Goal: Check status: Check status

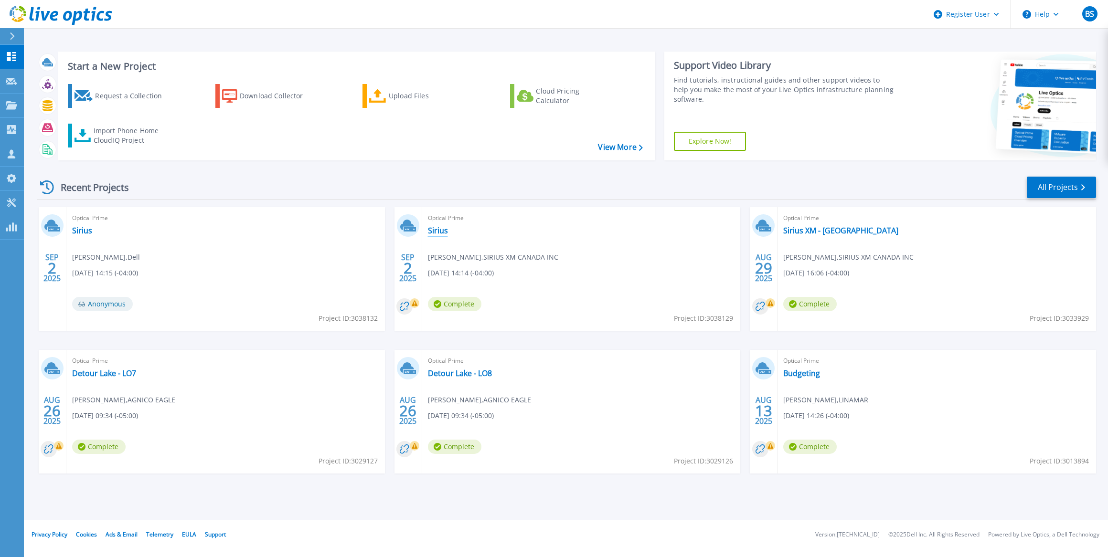
click at [436, 227] on link "Sirius" at bounding box center [438, 231] width 20 height 10
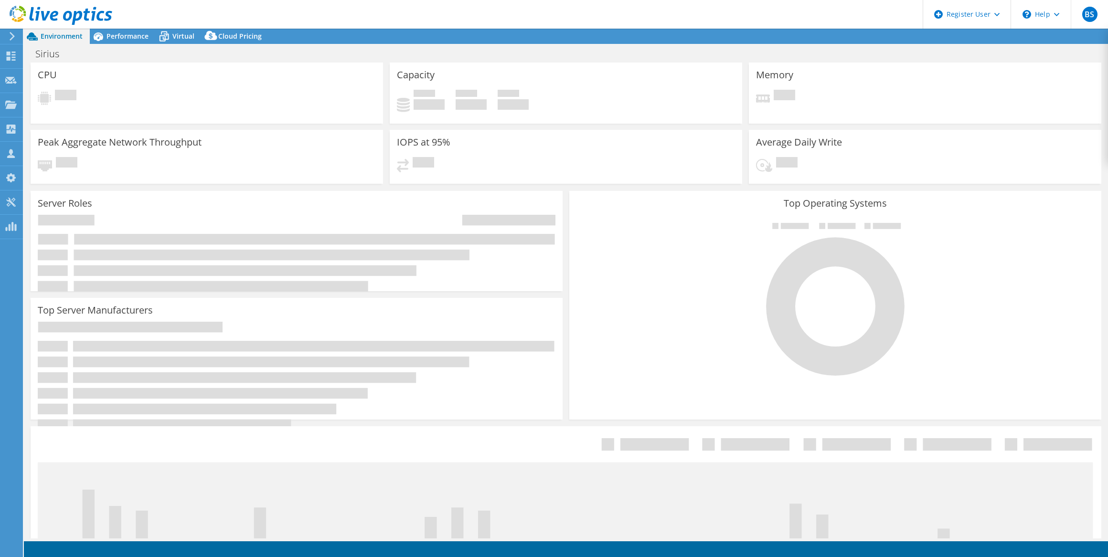
select select "USD"
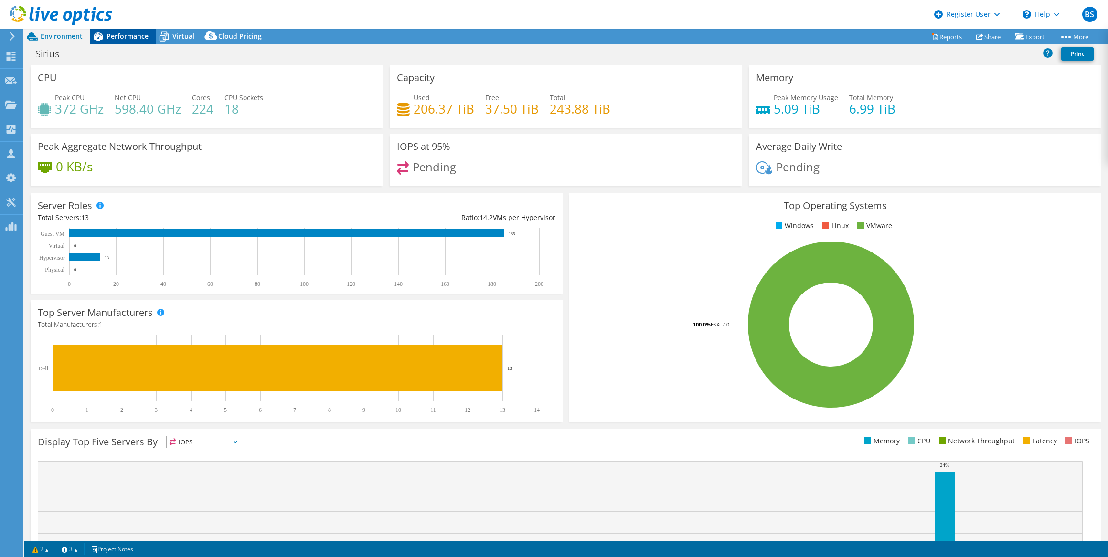
click at [125, 36] on span "Performance" at bounding box center [127, 36] width 42 height 9
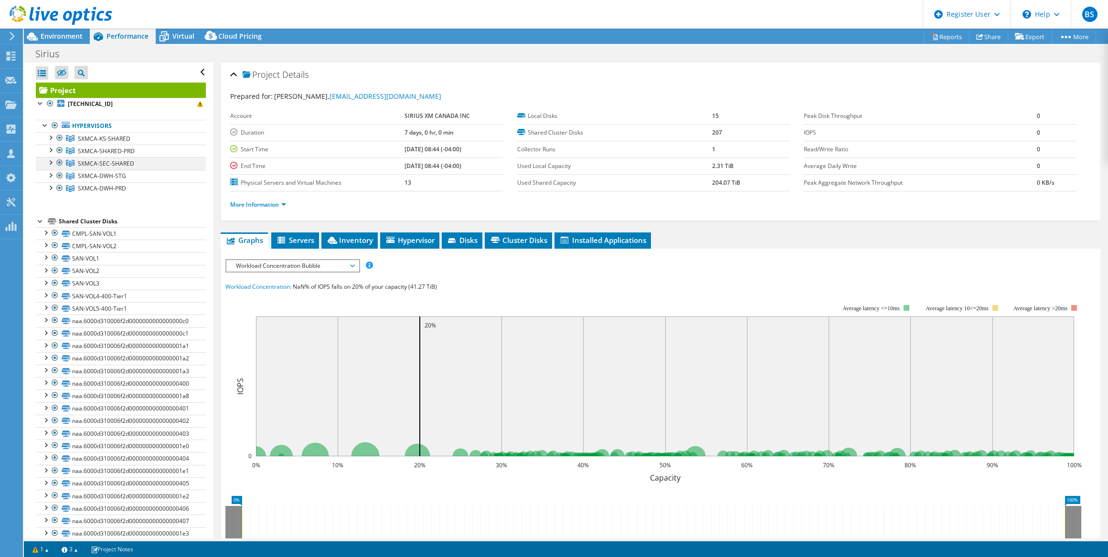
click at [49, 161] on div at bounding box center [50, 162] width 10 height 10
click at [59, 136] on div at bounding box center [60, 137] width 10 height 11
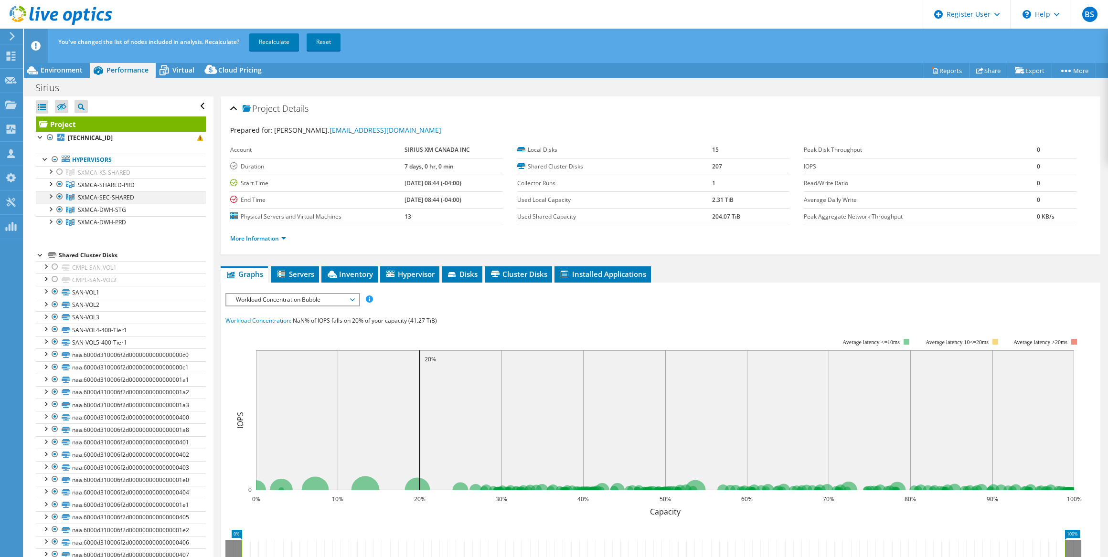
click at [59, 196] on div at bounding box center [60, 196] width 10 height 11
click at [274, 42] on link "Recalculate" at bounding box center [274, 41] width 50 height 17
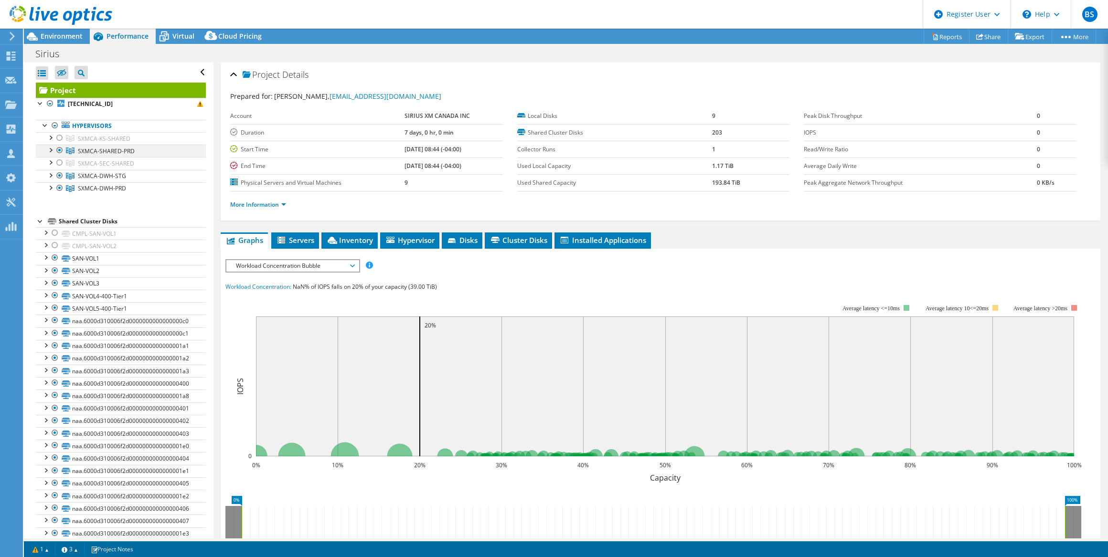
click at [52, 147] on div at bounding box center [50, 150] width 10 height 10
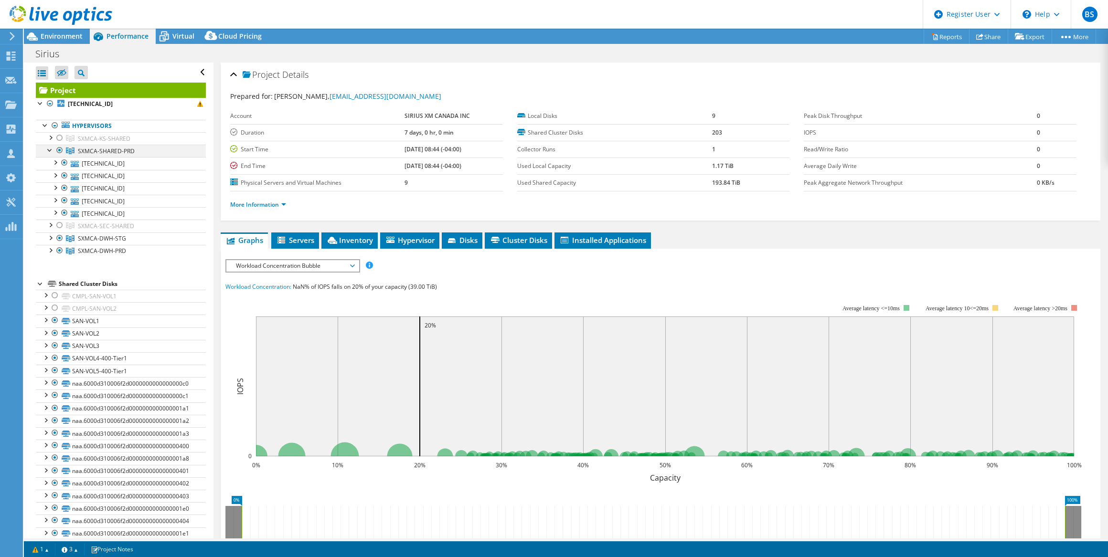
click at [52, 148] on div at bounding box center [50, 150] width 10 height 10
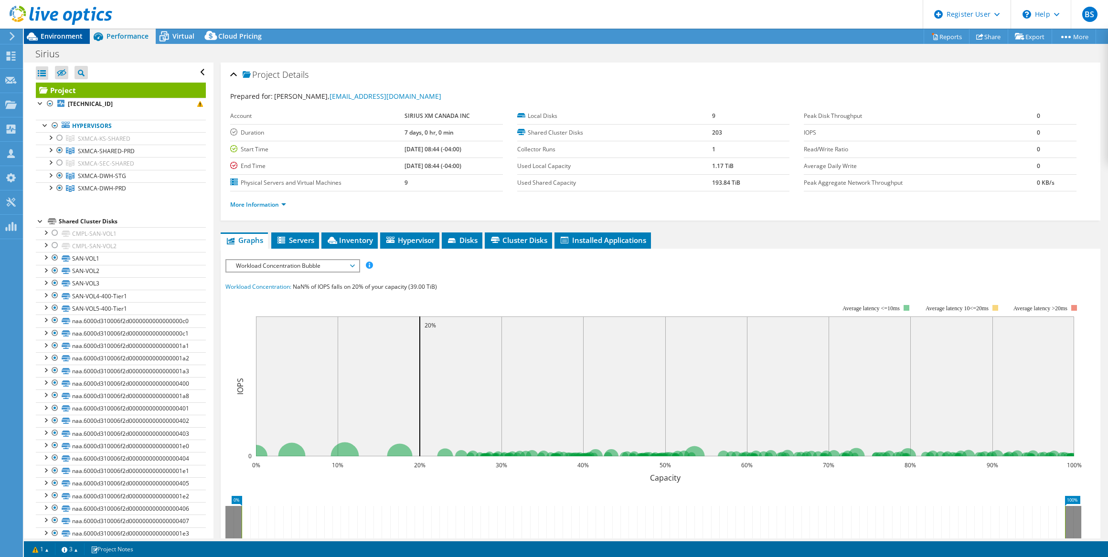
click at [50, 37] on span "Environment" at bounding box center [62, 36] width 42 height 9
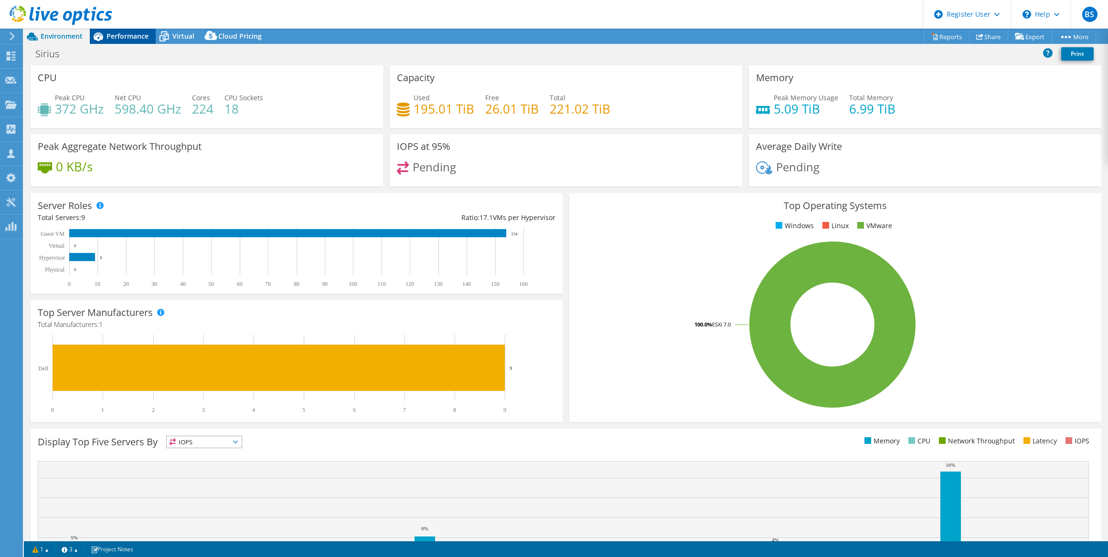
click at [129, 39] on span "Performance" at bounding box center [127, 36] width 42 height 9
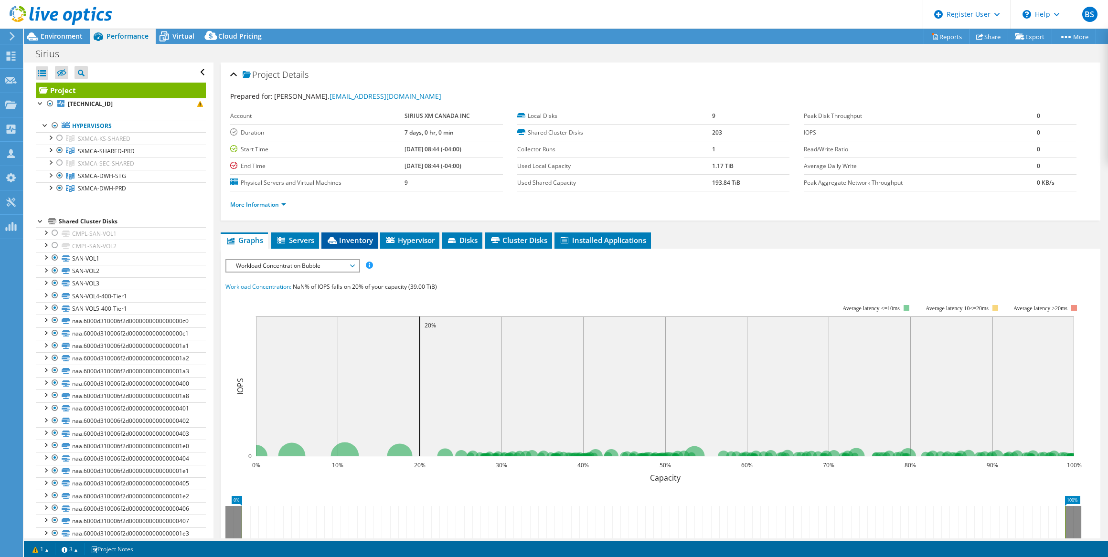
click at [342, 236] on span "Inventory" at bounding box center [349, 240] width 47 height 10
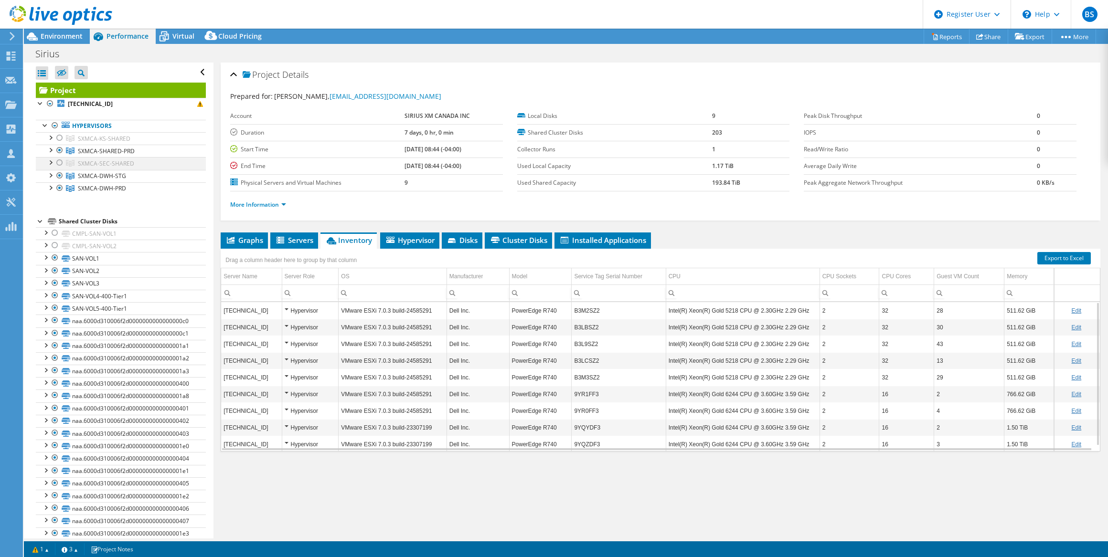
click at [57, 161] on div at bounding box center [60, 162] width 10 height 11
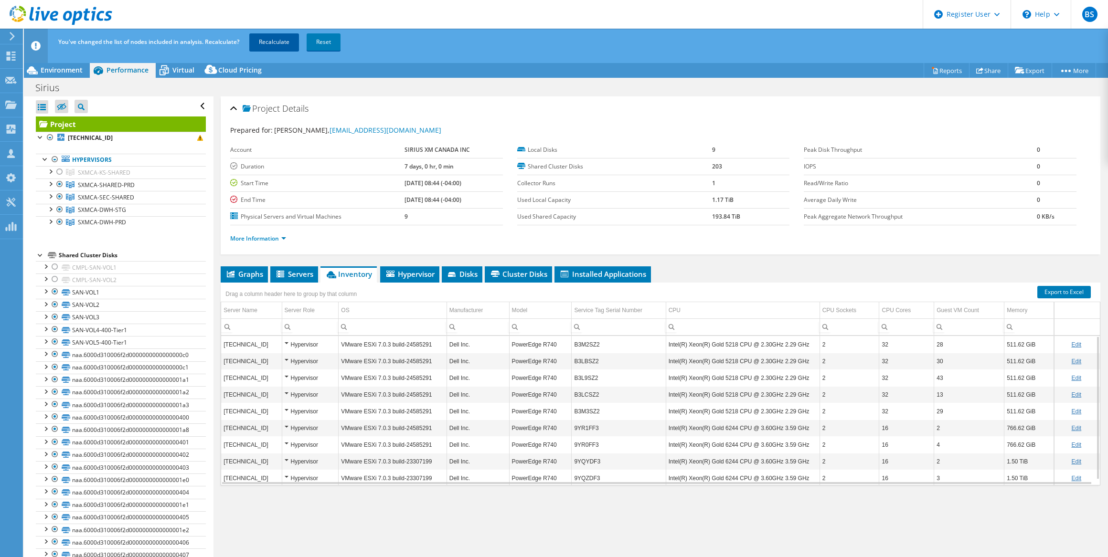
click at [271, 41] on link "Recalculate" at bounding box center [274, 41] width 50 height 17
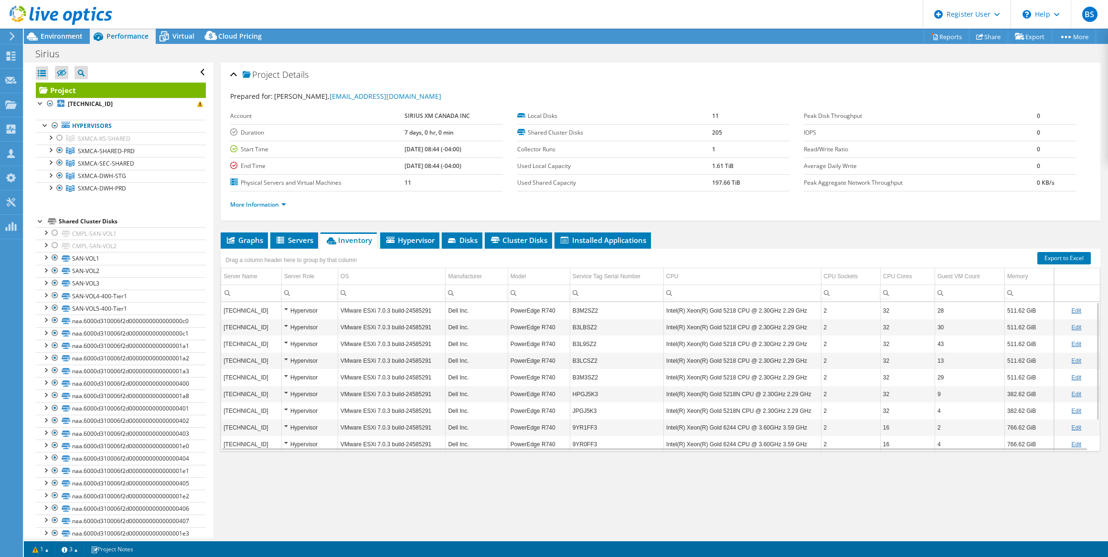
scroll to position [38, 0]
click at [62, 138] on div at bounding box center [60, 137] width 10 height 11
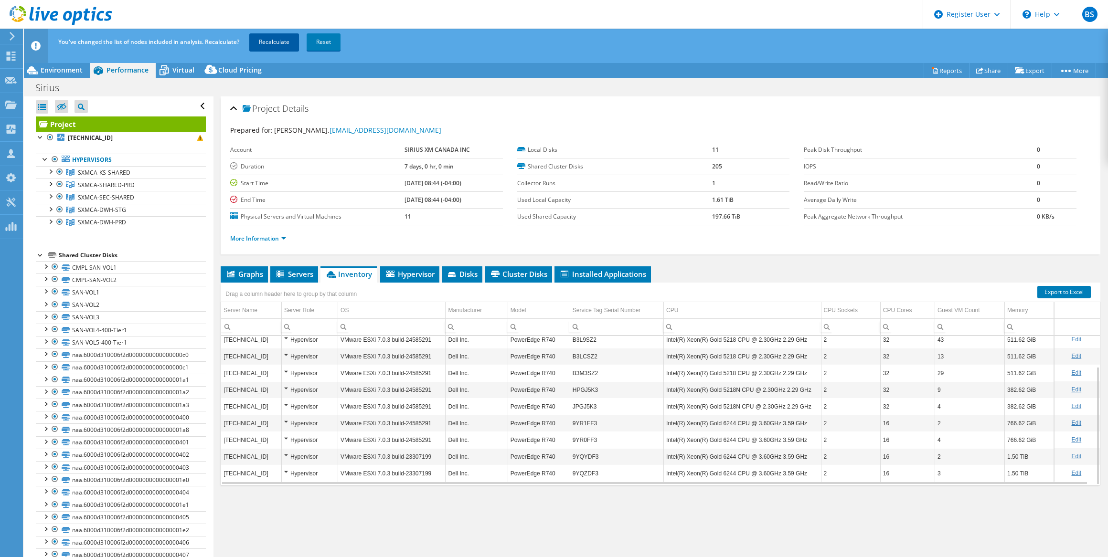
click at [271, 37] on link "Recalculate" at bounding box center [274, 41] width 50 height 17
click at [52, 170] on div at bounding box center [50, 171] width 10 height 10
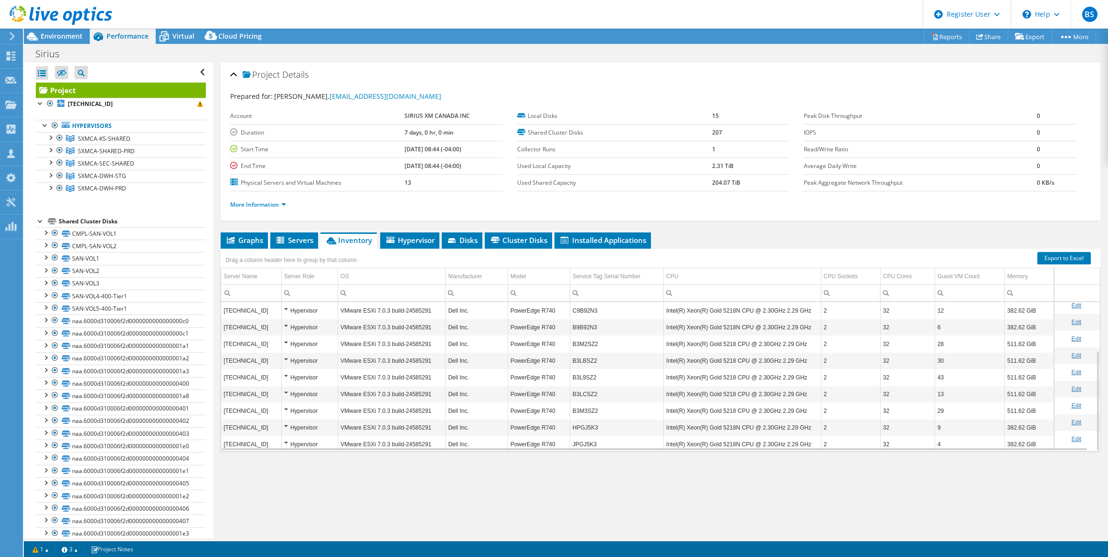
scroll to position [72, 0]
click at [58, 137] on div at bounding box center [60, 137] width 10 height 11
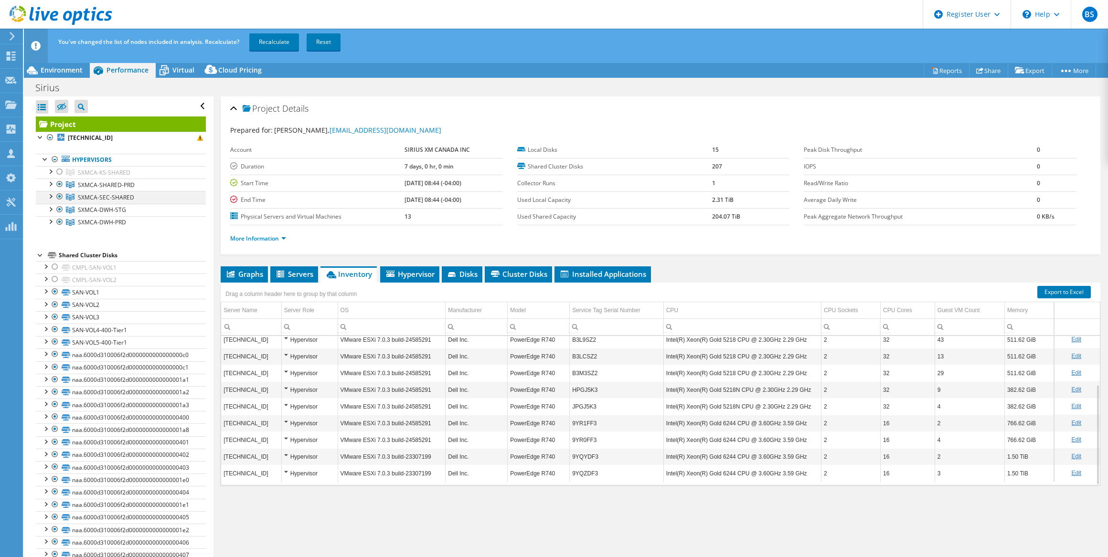
click at [60, 196] on div at bounding box center [60, 196] width 10 height 11
click at [277, 43] on link "Recalculate" at bounding box center [274, 41] width 50 height 17
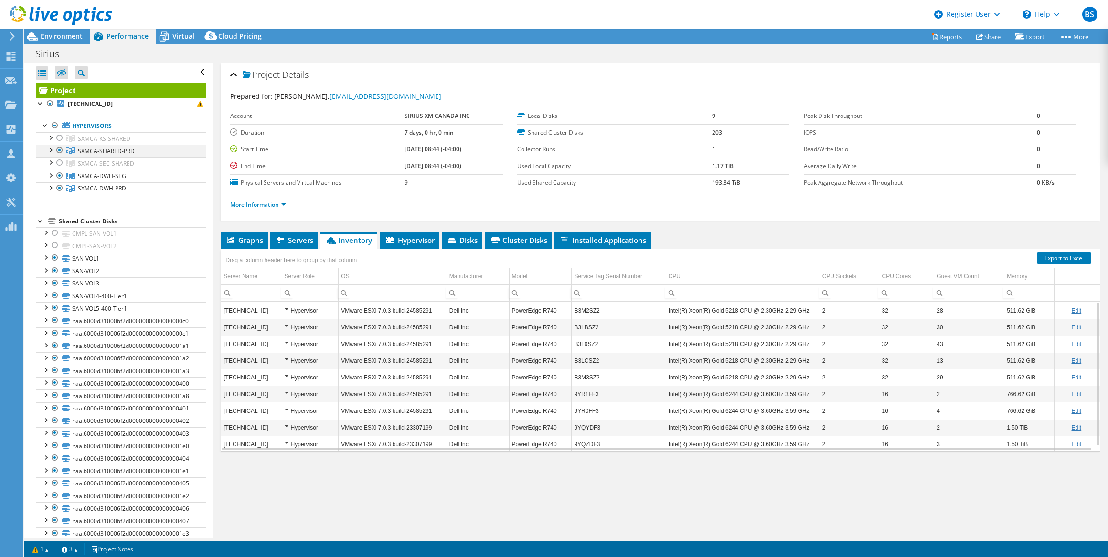
click at [52, 150] on div at bounding box center [50, 150] width 10 height 10
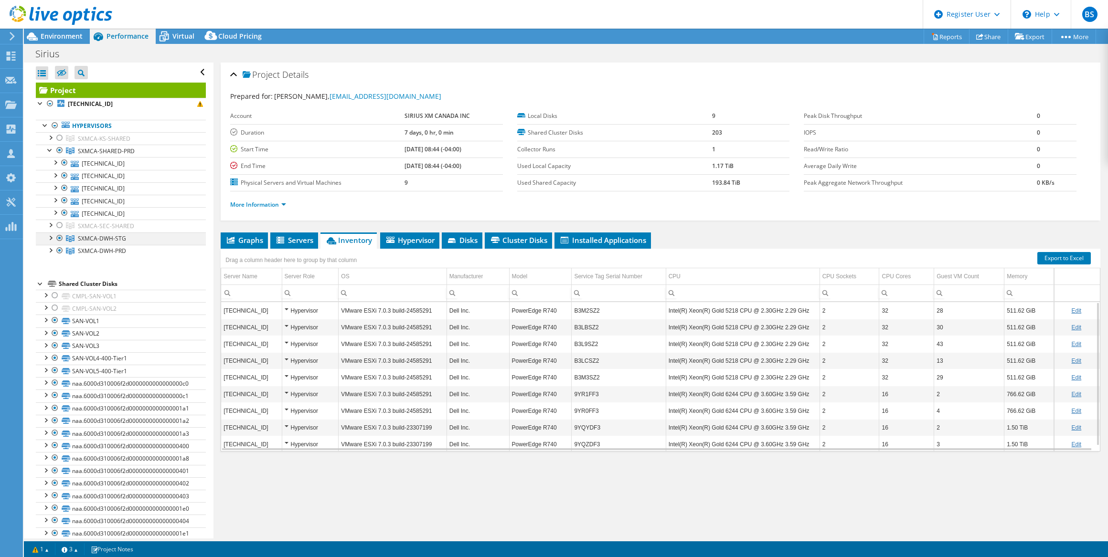
click at [51, 237] on div at bounding box center [50, 238] width 10 height 10
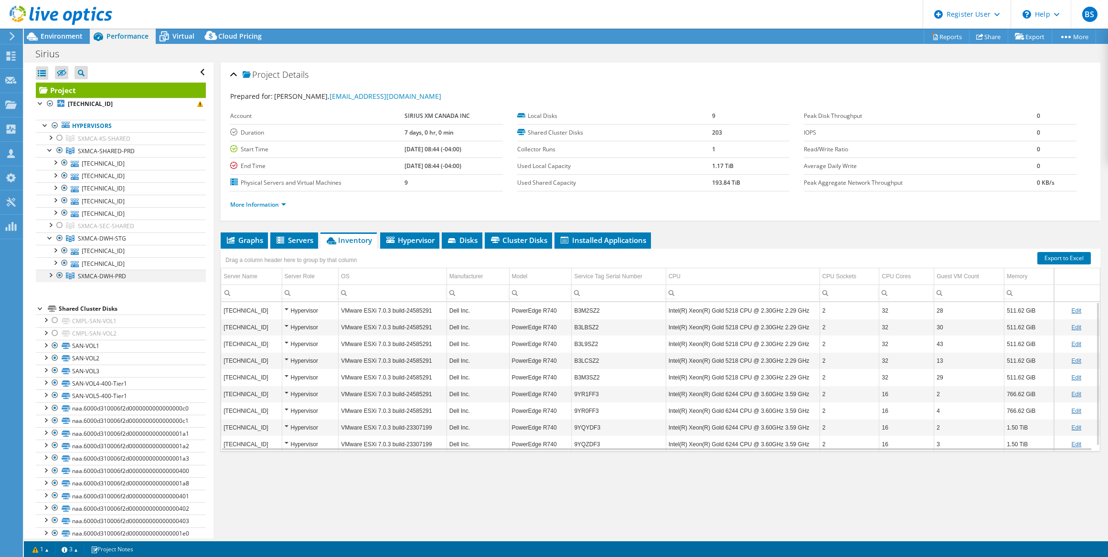
click at [51, 277] on div at bounding box center [50, 275] width 10 height 10
